Goal: Complete application form

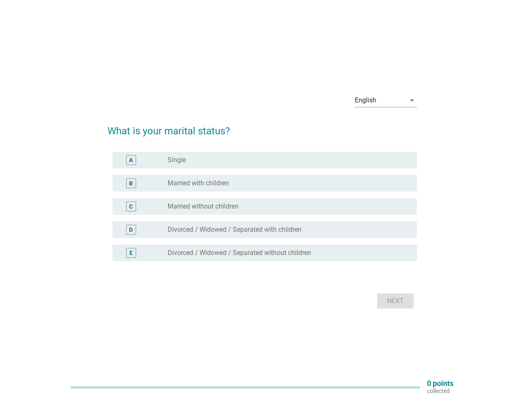
click at [262, 199] on div "C radio_button_unchecked Married without children" at bounding box center [264, 206] width 304 height 17
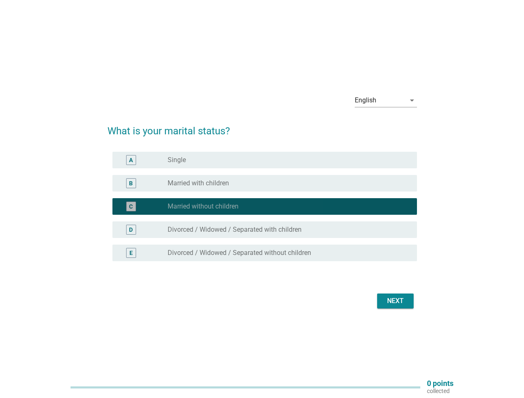
click at [386, 100] on div "English" at bounding box center [380, 100] width 51 height 13
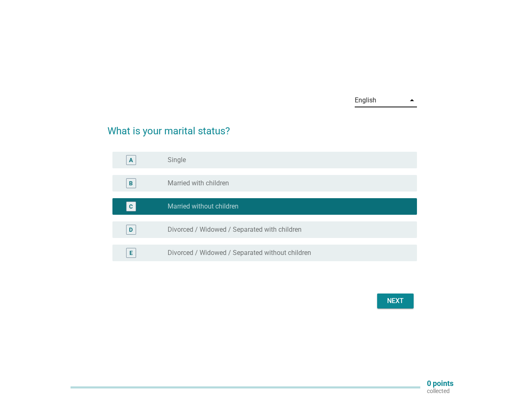
click at [262, 212] on div "C radio_button_checked Married without children" at bounding box center [264, 206] width 304 height 17
click at [262, 207] on div "radio_button_checked Married without children" at bounding box center [286, 206] width 236 height 8
click at [265, 160] on div "radio_button_unchecked Single" at bounding box center [286, 160] width 236 height 8
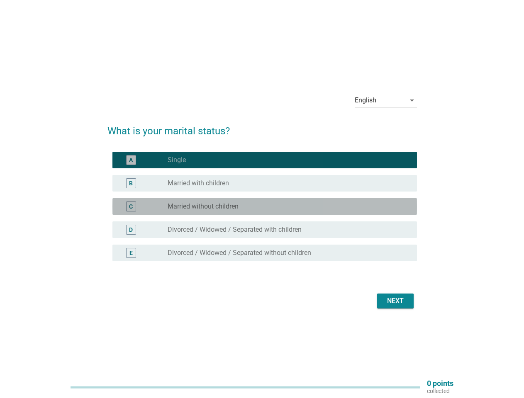
click at [177, 160] on label "Single" at bounding box center [177, 160] width 18 height 8
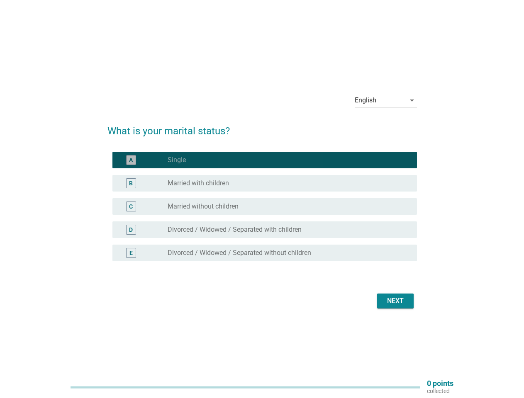
click at [265, 183] on div "radio_button_unchecked Married with children" at bounding box center [286, 183] width 236 height 8
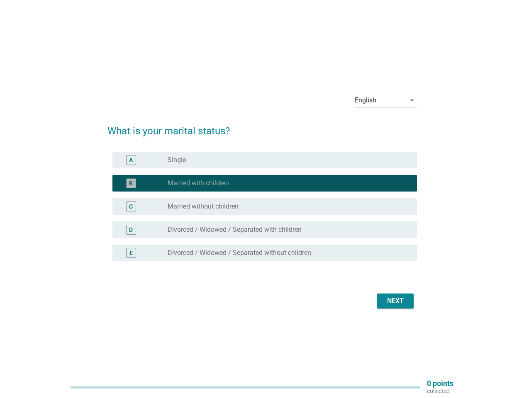
click at [198, 183] on label "Married with children" at bounding box center [198, 183] width 61 height 8
click at [265, 207] on div "radio_button_unchecked Married without children" at bounding box center [286, 206] width 236 height 8
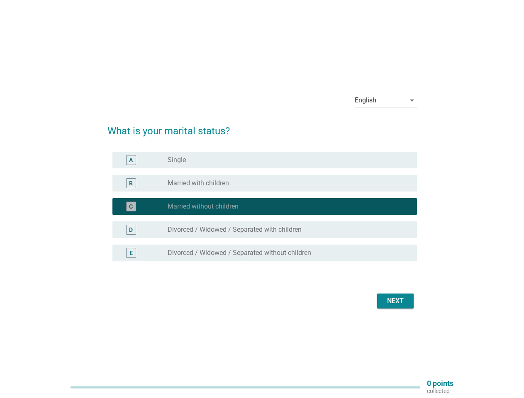
click at [203, 207] on label "Married without children" at bounding box center [203, 206] width 71 height 8
